Goal: Find specific page/section: Find specific page/section

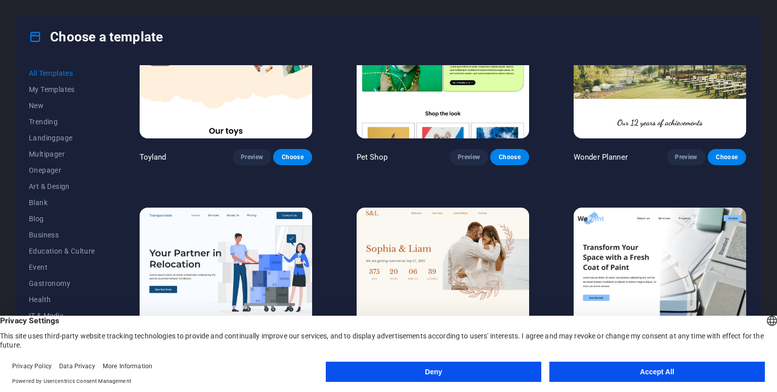
scroll to position [949, 0]
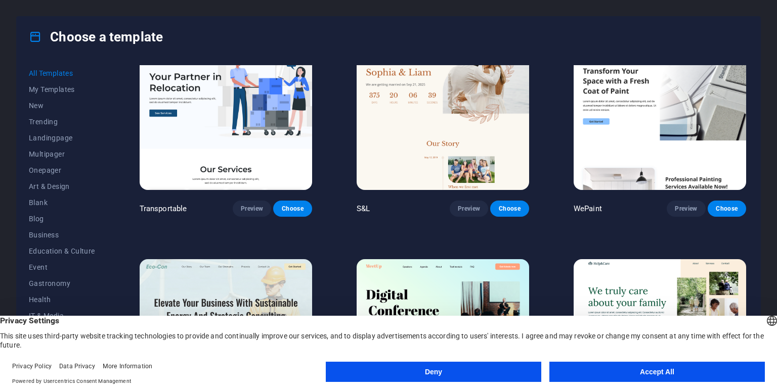
click at [447, 373] on button "Deny" at bounding box center [433, 372] width 215 height 20
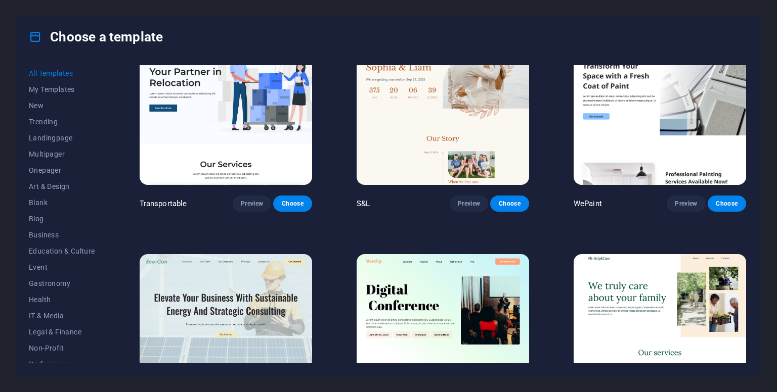
scroll to position [954, 0]
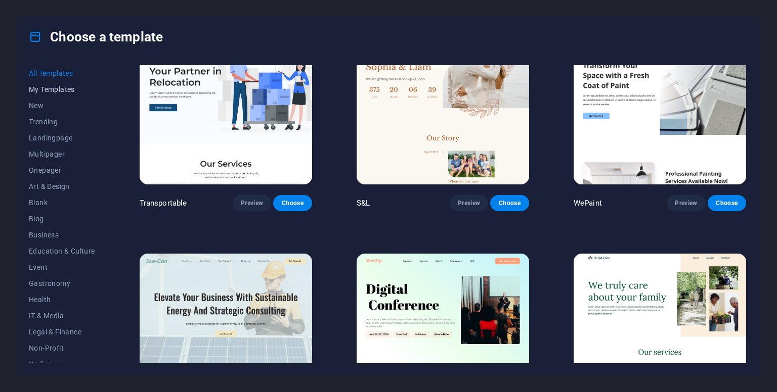
click at [54, 88] on span "My Templates" at bounding box center [62, 89] width 66 height 8
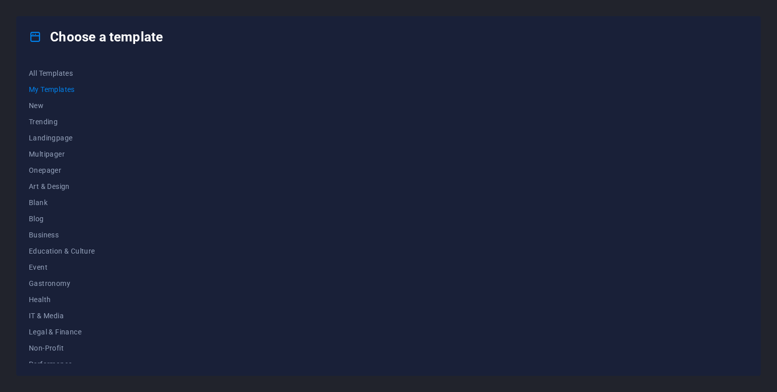
click at [49, 93] on span "My Templates" at bounding box center [62, 89] width 66 height 8
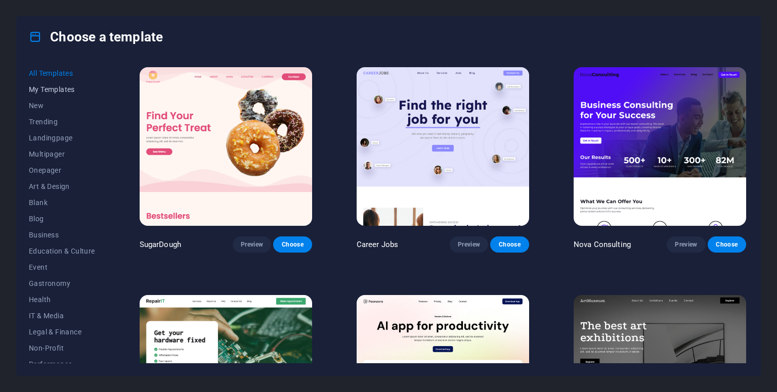
click at [54, 92] on span "My Templates" at bounding box center [62, 89] width 66 height 8
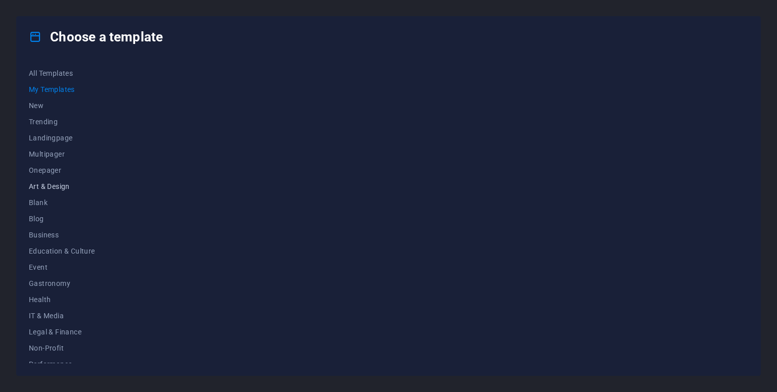
scroll to position [122, 0]
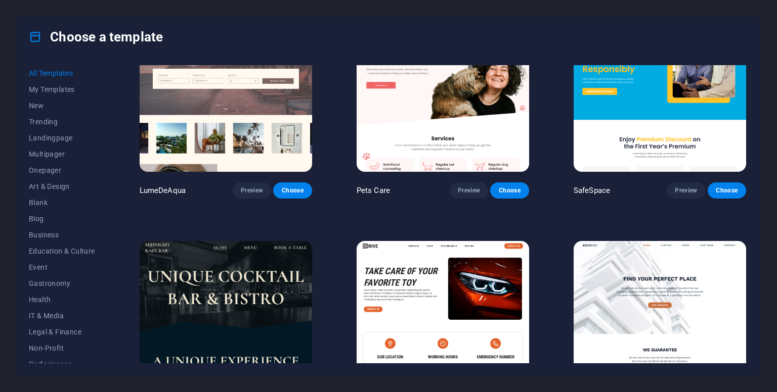
scroll to position [2338, 0]
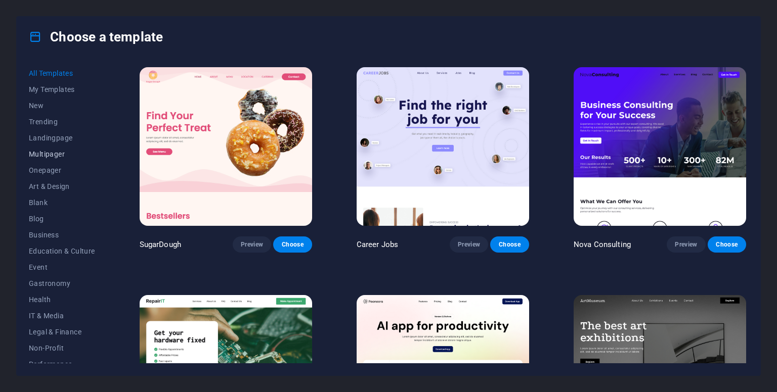
scroll to position [896, 0]
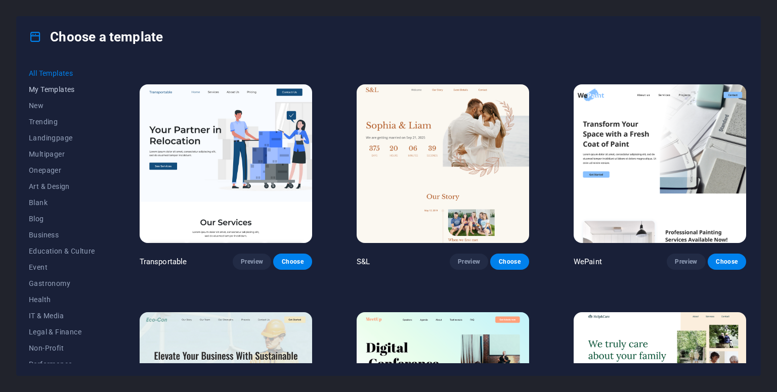
click at [51, 85] on span "My Templates" at bounding box center [62, 89] width 66 height 8
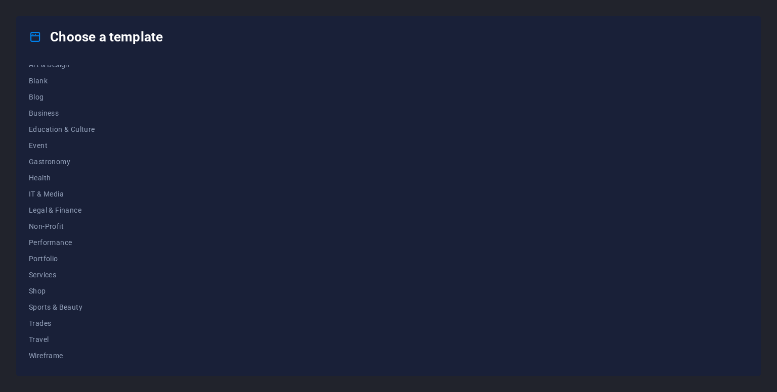
scroll to position [0, 0]
